Goal: Task Accomplishment & Management: Manage account settings

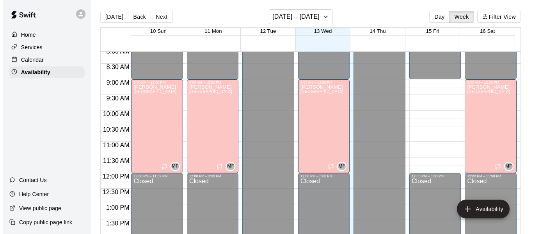
scroll to position [254, 0]
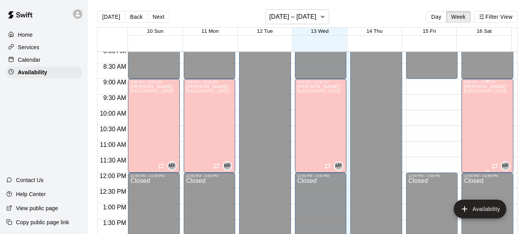
click at [470, 123] on div "[PERSON_NAME][GEOGRAPHIC_DATA][PERSON_NAME][PERSON_NAME][PERSON_NAME][PERSON_NA…" at bounding box center [485, 201] width 43 height 234
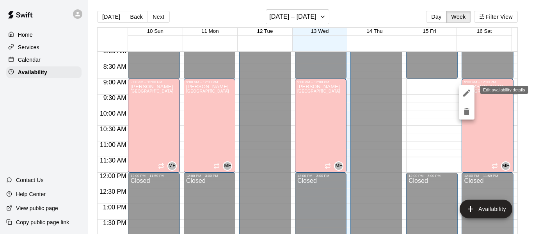
click at [465, 92] on icon "edit" at bounding box center [466, 92] width 9 height 9
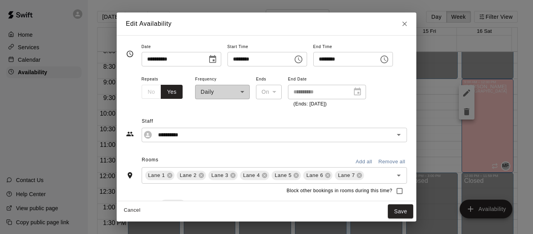
click at [389, 60] on icon "Choose time, selected time is 12:00 PM" at bounding box center [384, 59] width 9 height 9
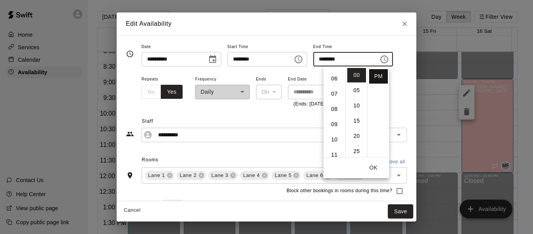
scroll to position [0, 0]
click at [378, 75] on li "AM" at bounding box center [378, 75] width 19 height 14
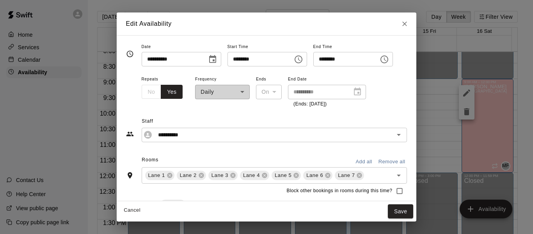
click at [386, 60] on icon "Choose time, selected time is 9:30 AM" at bounding box center [385, 59] width 2 height 4
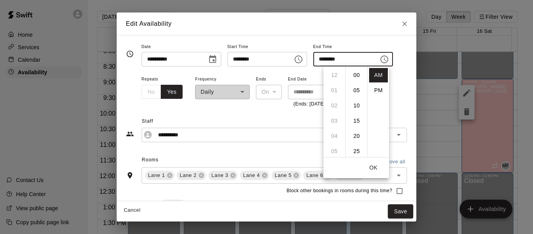
scroll to position [91, 0]
click at [335, 107] on li "11" at bounding box center [334, 105] width 19 height 14
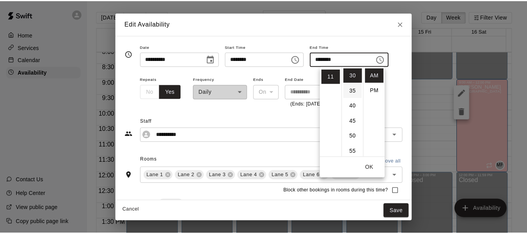
scroll to position [0, 0]
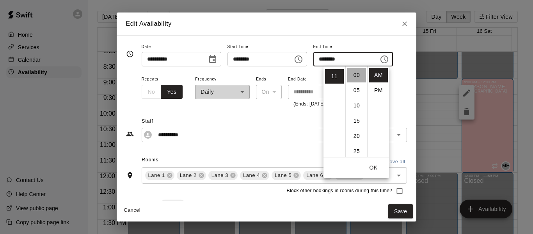
click at [353, 75] on li "00" at bounding box center [356, 75] width 19 height 14
type input "********"
click at [373, 168] on button "OK" at bounding box center [373, 167] width 25 height 14
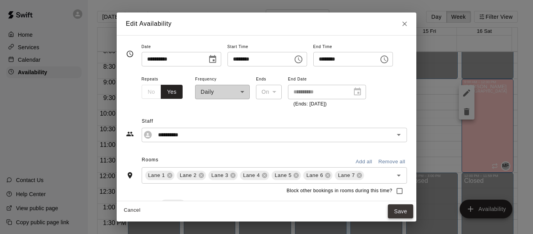
click at [412, 209] on button "Save" at bounding box center [401, 211] width 26 height 14
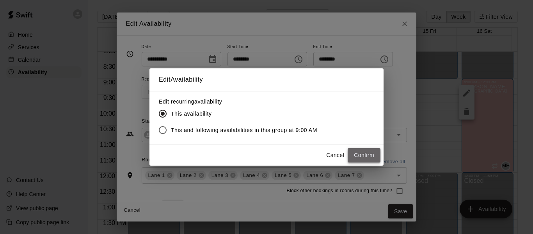
click at [364, 153] on button "Confirm" at bounding box center [364, 155] width 33 height 14
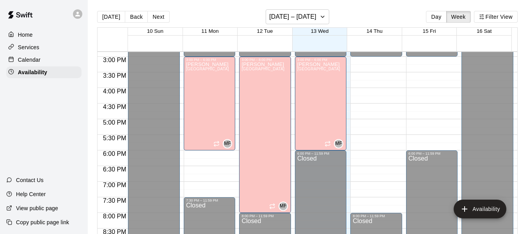
scroll to position [464, 0]
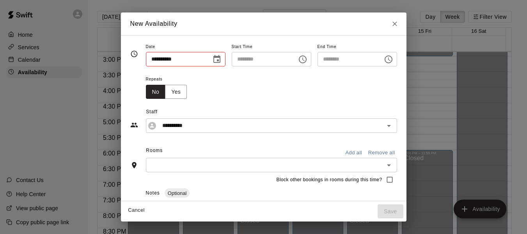
type input "**********"
type input "********"
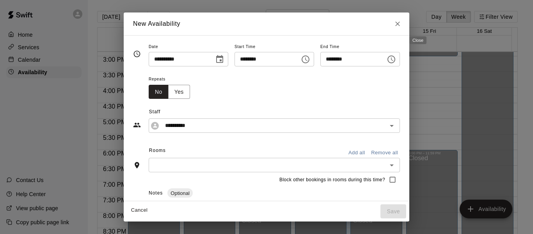
click at [401, 21] on icon "Close" at bounding box center [398, 24] width 8 height 8
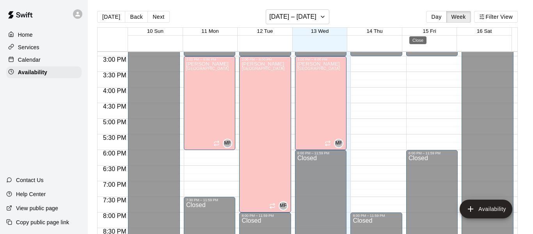
type input "**********"
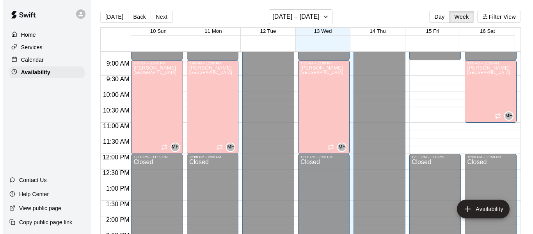
scroll to position [273, 0]
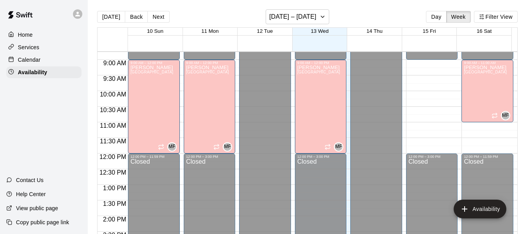
click at [28, 36] on p "Home" at bounding box center [25, 35] width 15 height 8
